Goal: Check status: Check status

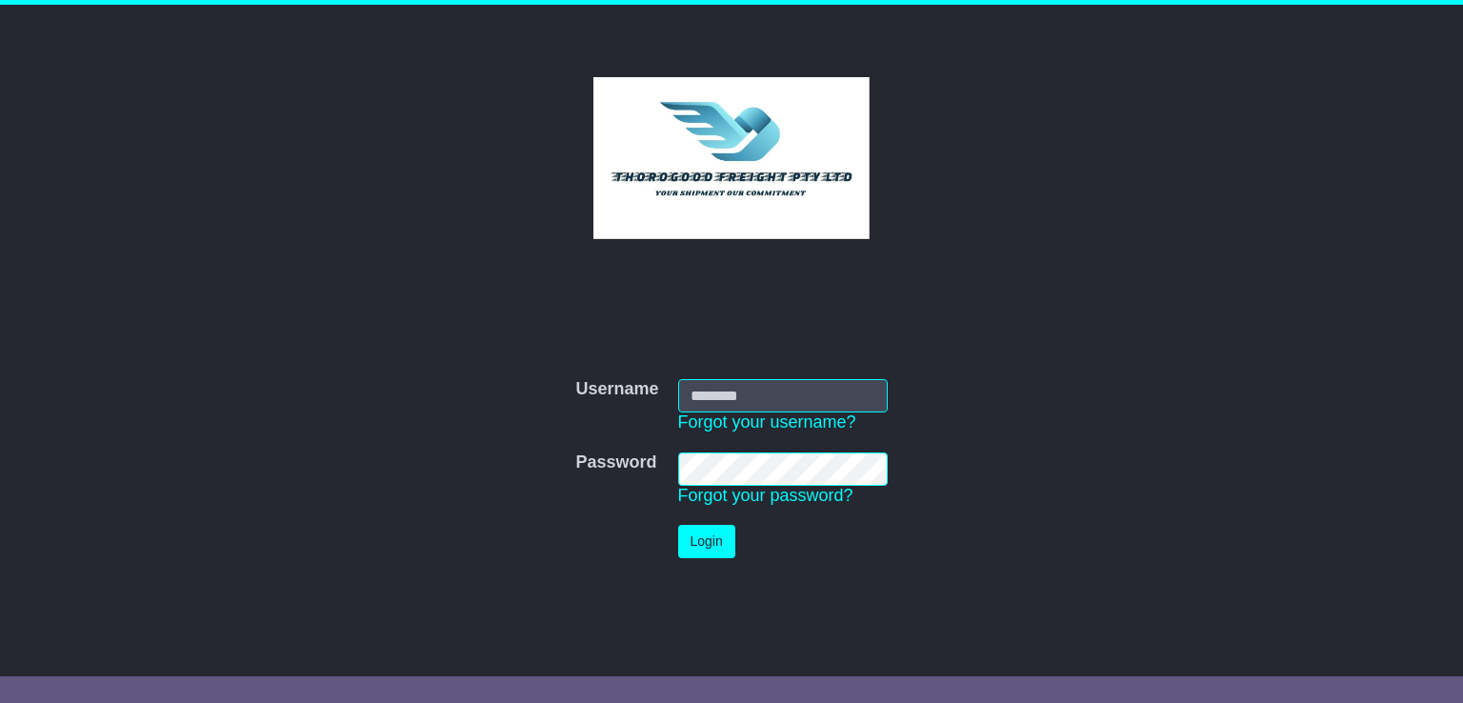
type input "**********"
click at [730, 540] on button "Login" at bounding box center [706, 541] width 57 height 33
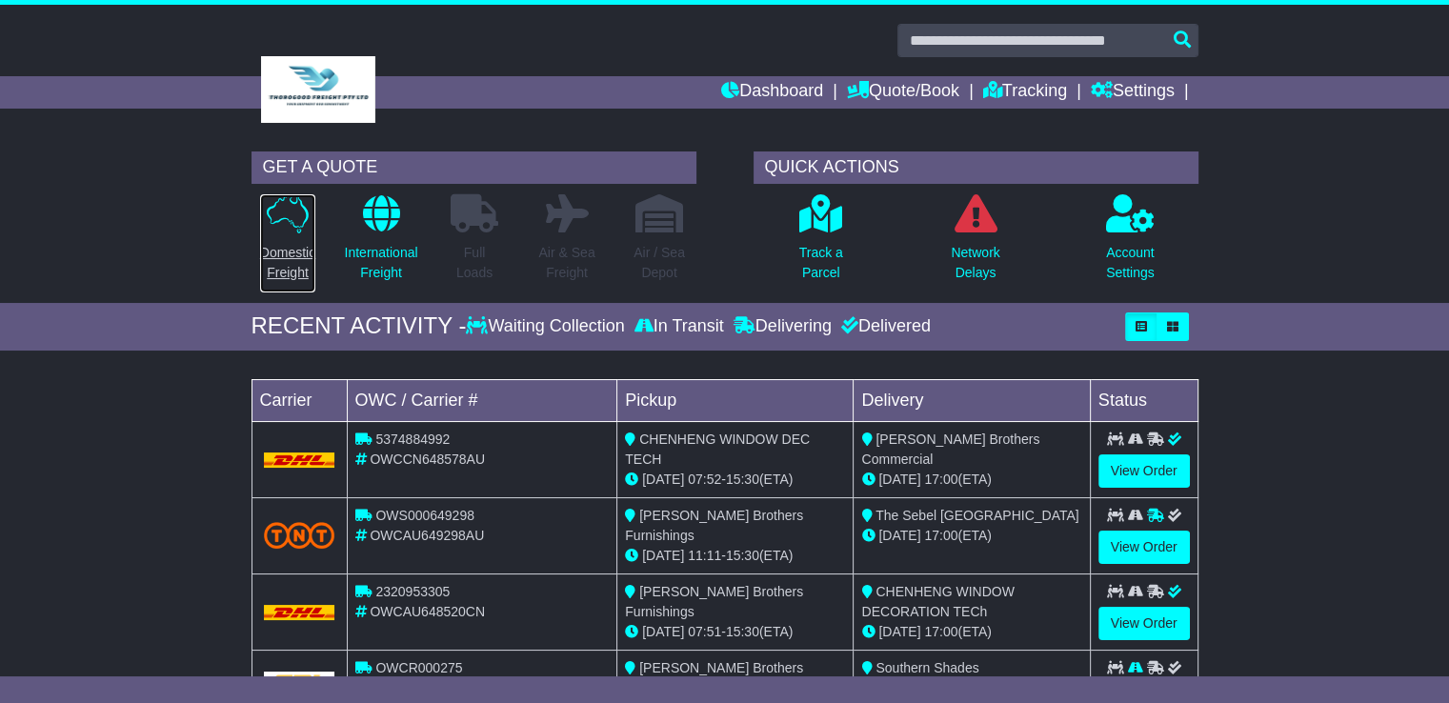
click at [305, 246] on p "Domestic Freight" at bounding box center [287, 263] width 55 height 40
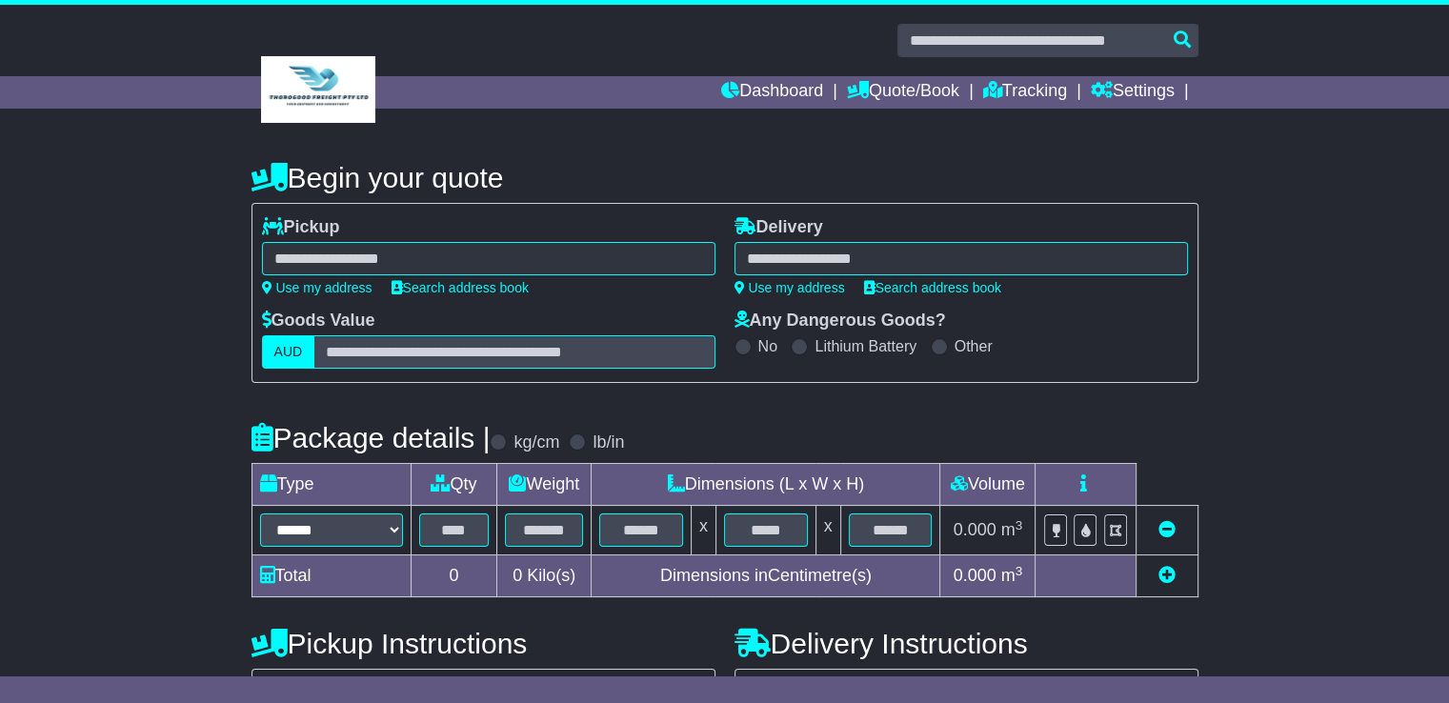
select select
click at [739, 93] on link "Dashboard" at bounding box center [772, 92] width 102 height 32
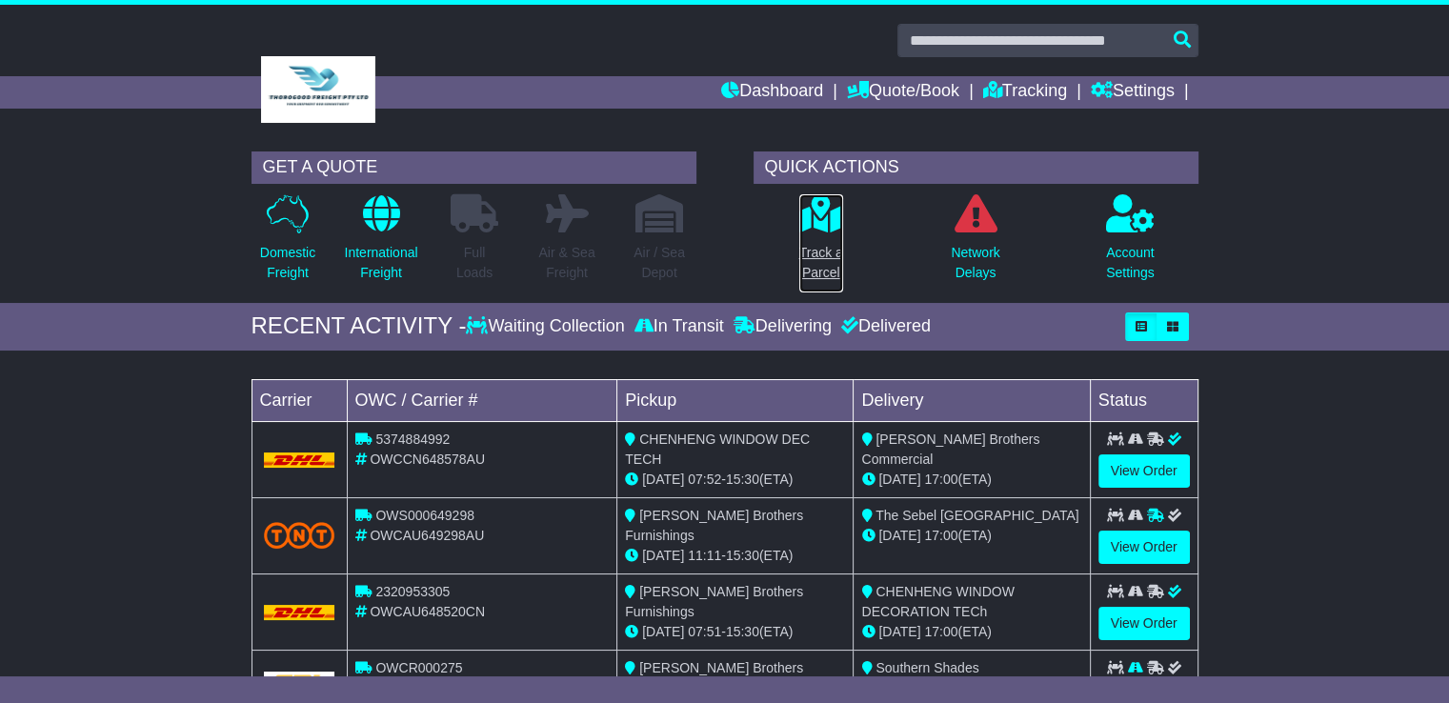
click at [808, 265] on p "Track a Parcel" at bounding box center [821, 263] width 44 height 40
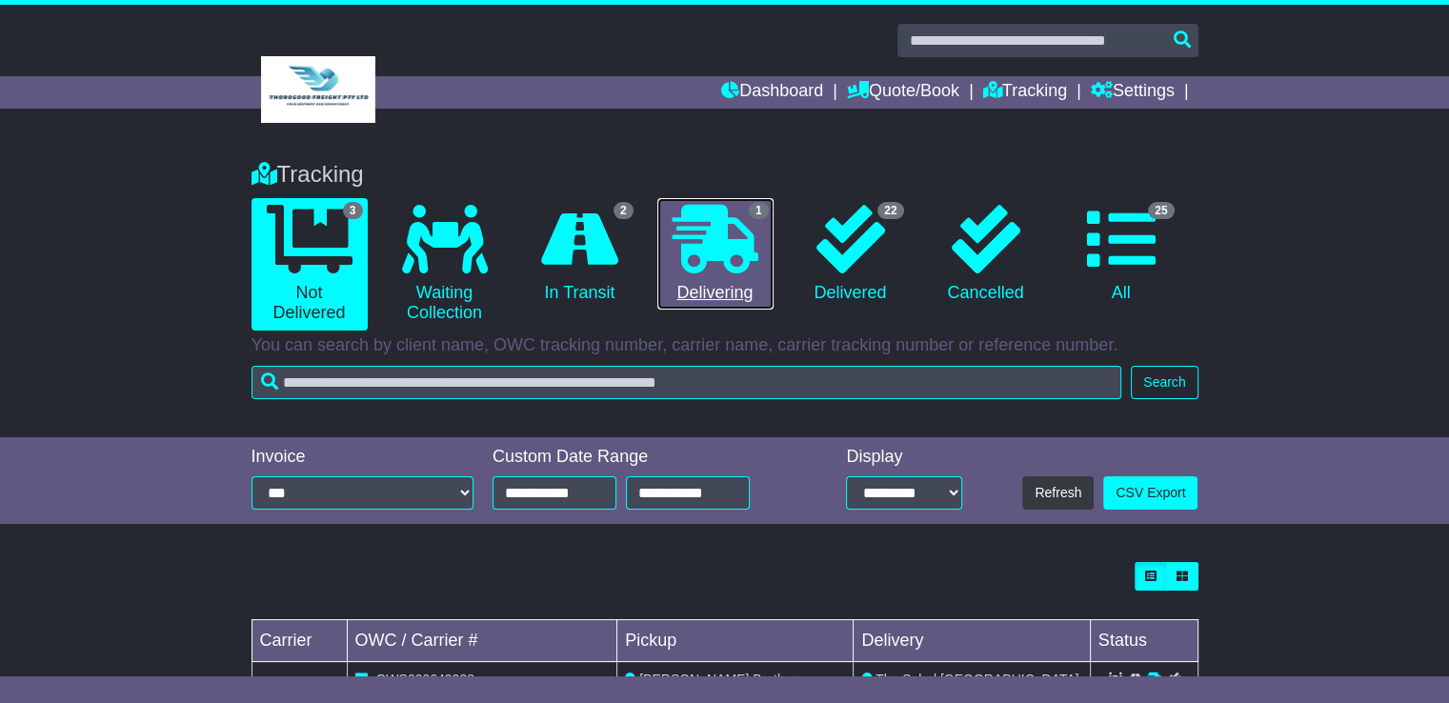
click at [712, 266] on icon at bounding box center [715, 239] width 86 height 69
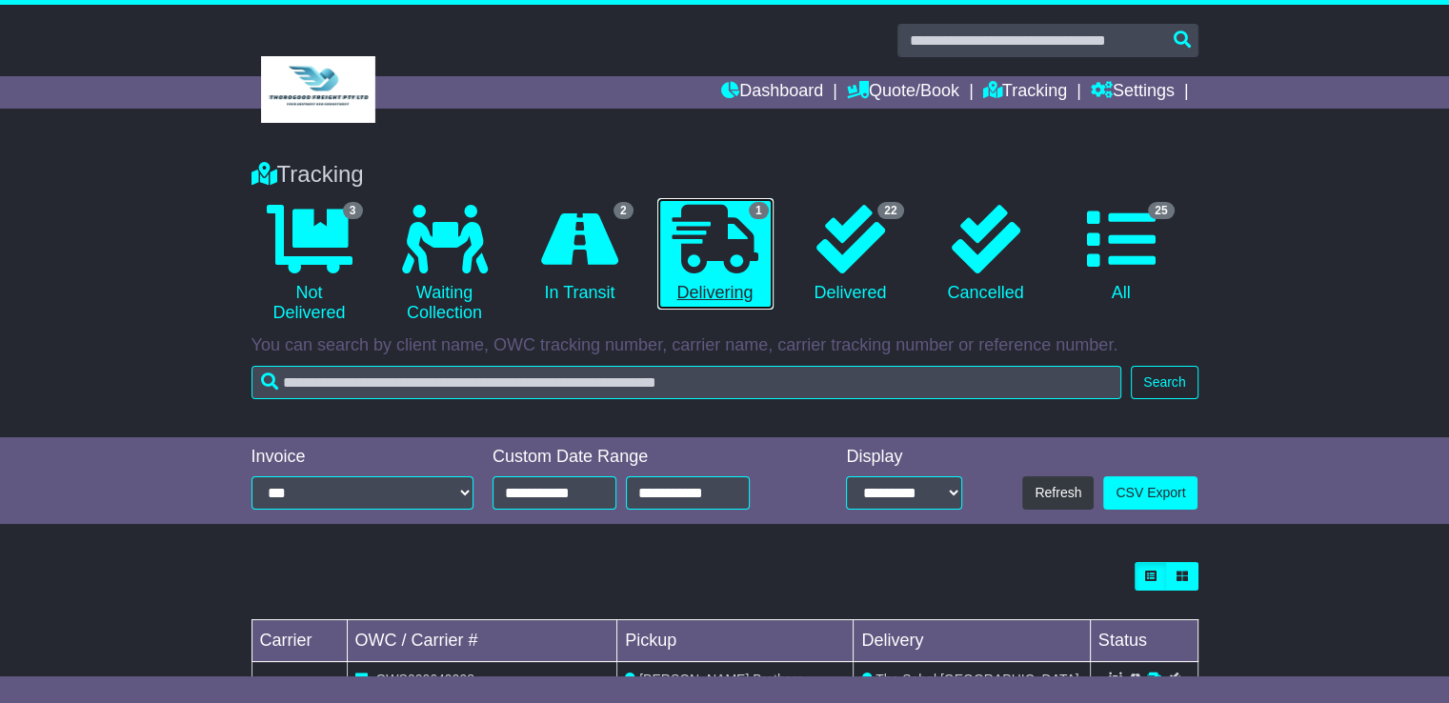
scroll to position [102, 0]
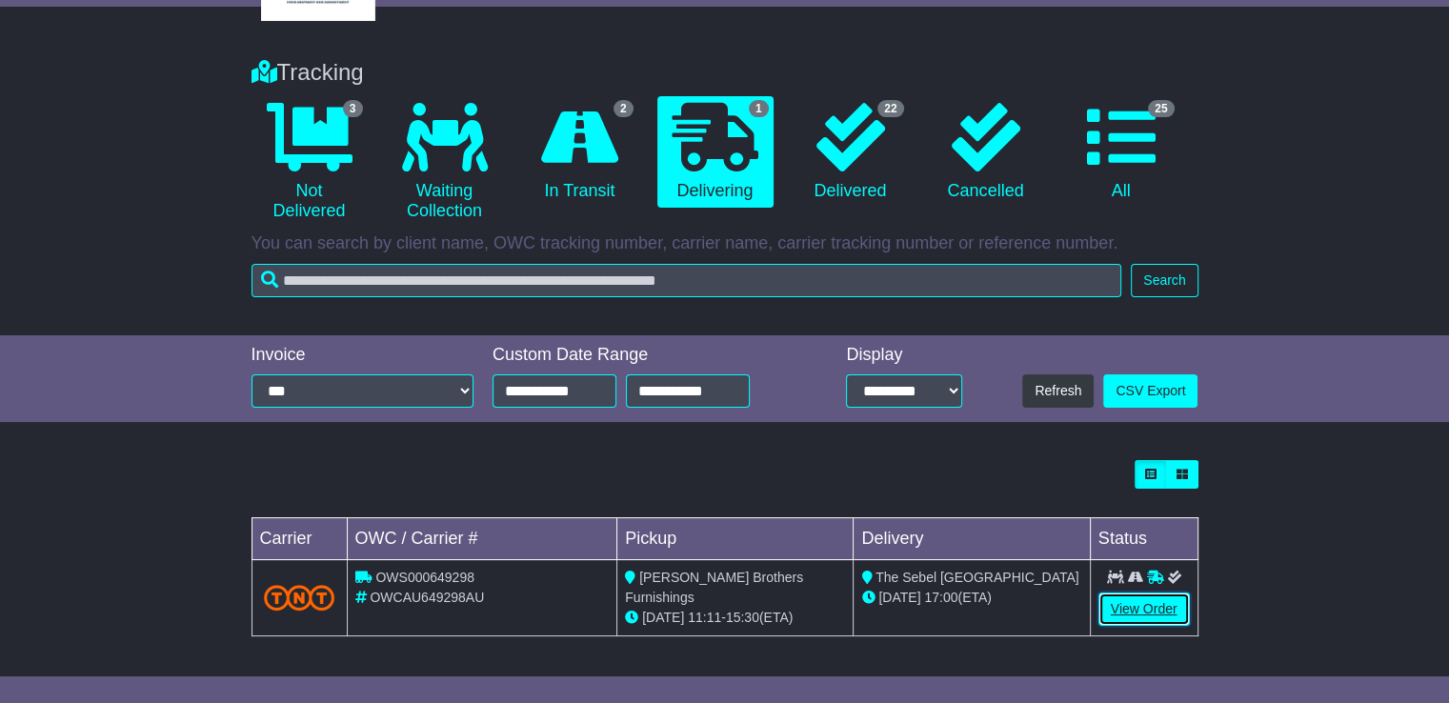
click at [1134, 600] on link "View Order" at bounding box center [1143, 608] width 91 height 33
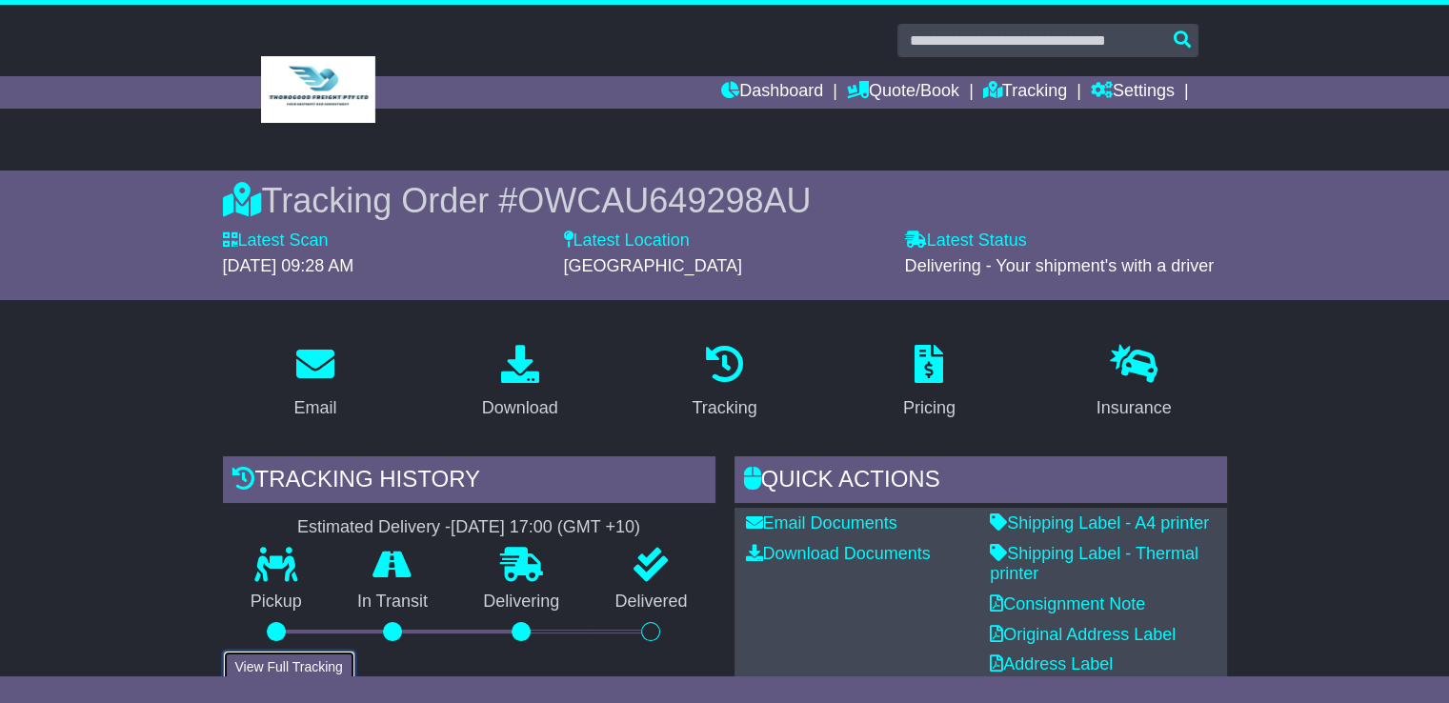
click at [318, 661] on button "View Full Tracking" at bounding box center [289, 666] width 132 height 33
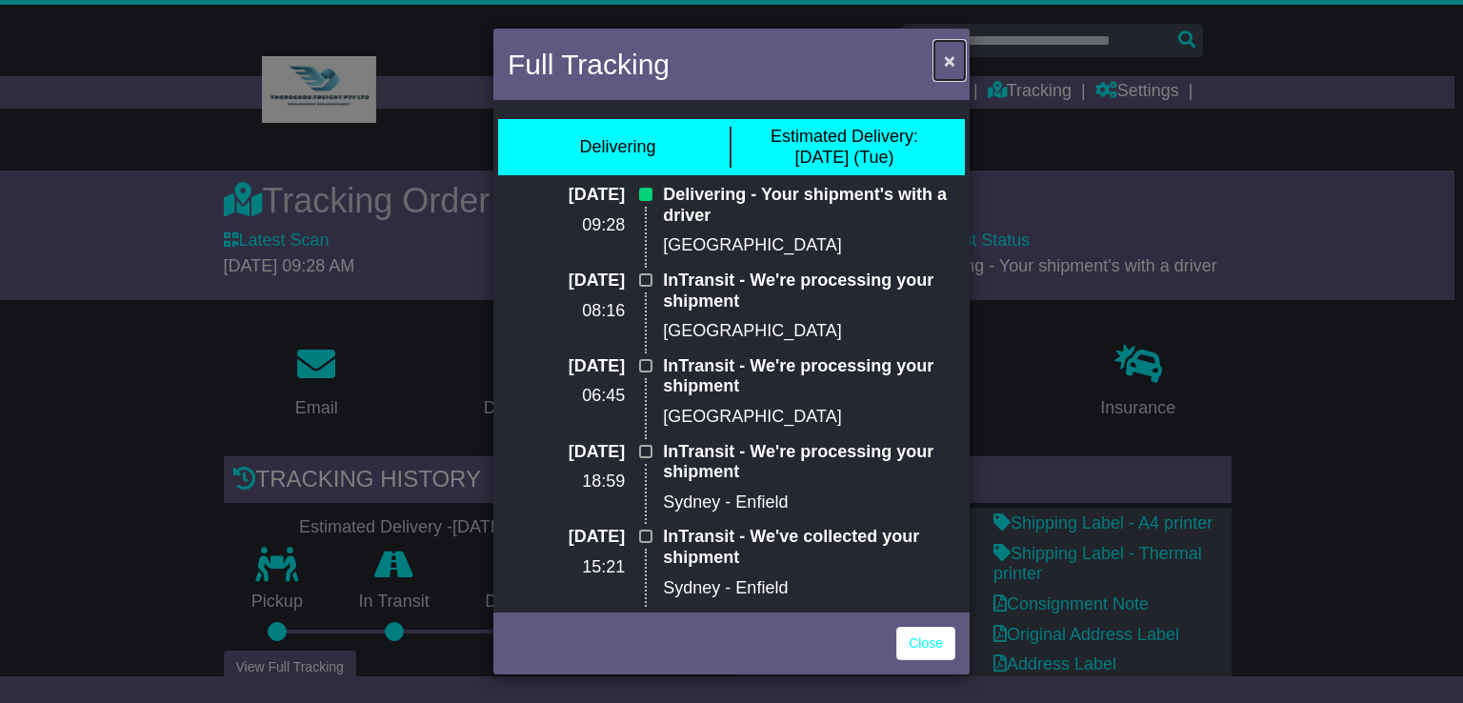
click at [948, 62] on span "×" at bounding box center [949, 61] width 11 height 22
